Goal: Task Accomplishment & Management: Use online tool/utility

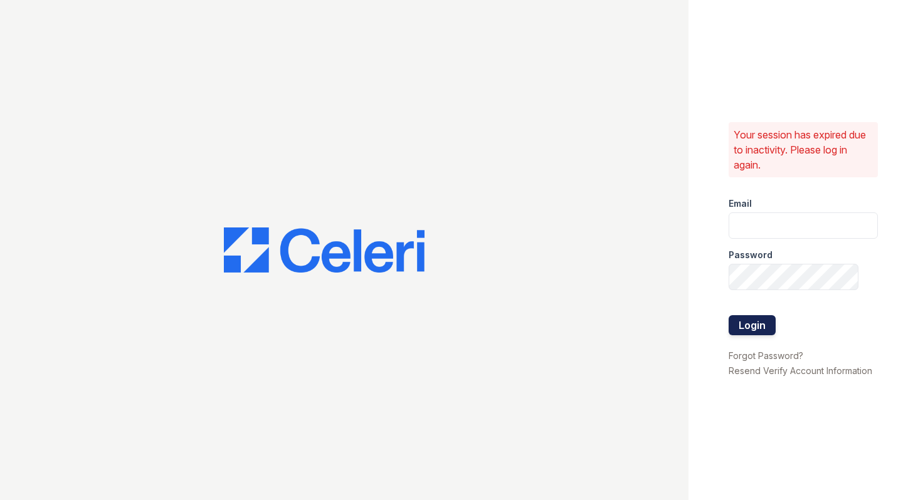
type input "[EMAIL_ADDRESS][DOMAIN_NAME]"
click at [744, 323] on button "Login" at bounding box center [752, 325] width 47 height 20
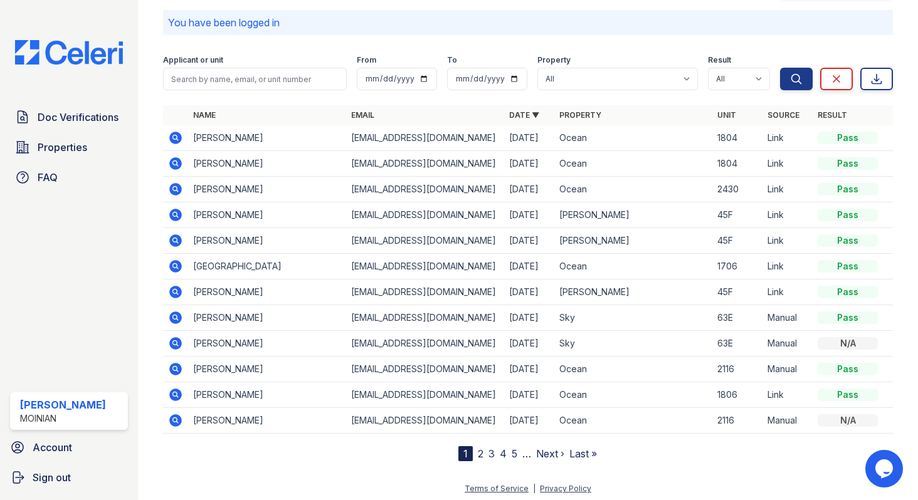
scroll to position [47, 0]
